Goal: Entertainment & Leisure: Consume media (video, audio)

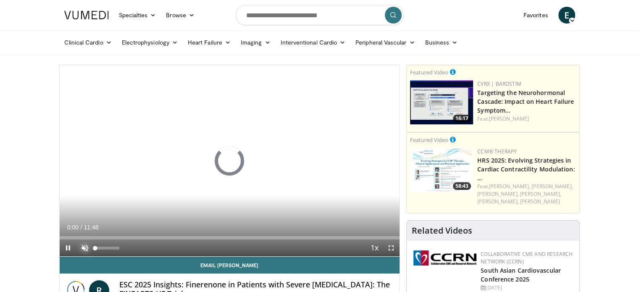
click at [84, 247] on span "Video Player" at bounding box center [84, 247] width 17 height 17
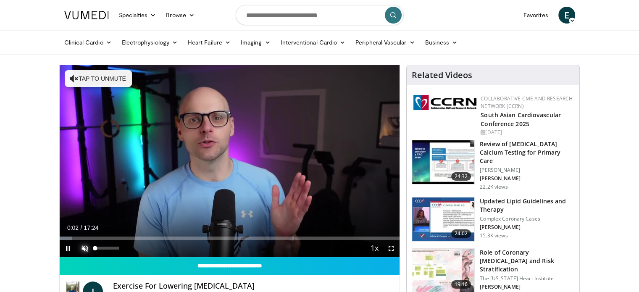
click at [85, 247] on span "Video Player" at bounding box center [84, 248] width 17 height 17
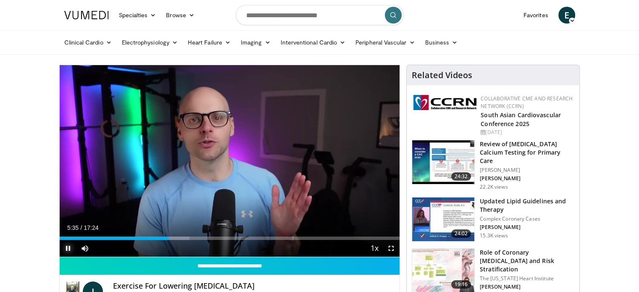
click at [68, 246] on span "Video Player" at bounding box center [68, 248] width 17 height 17
